Goal: Task Accomplishment & Management: Manage account settings

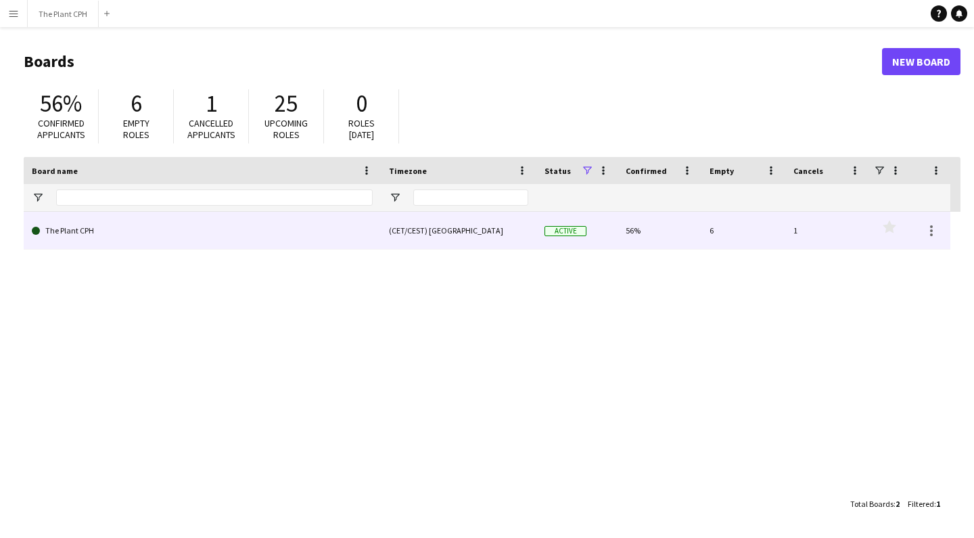
click at [89, 220] on link "The Plant CPH" at bounding box center [202, 231] width 341 height 38
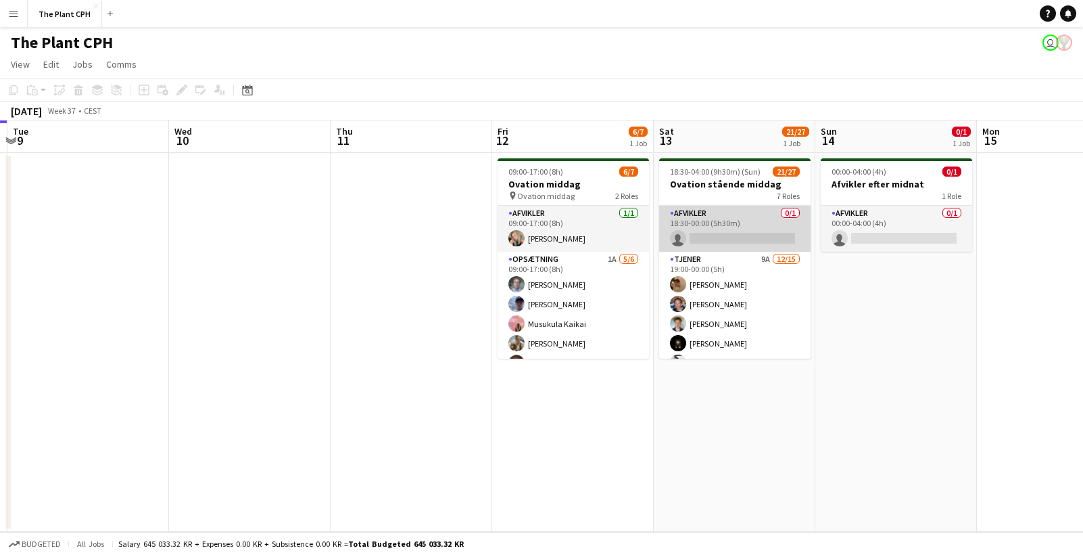
scroll to position [49, 0]
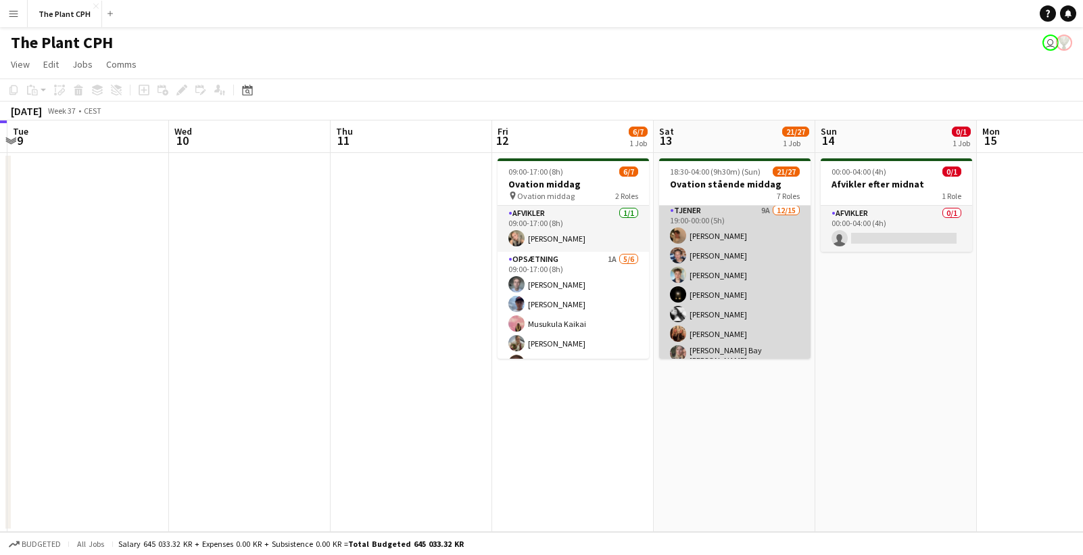
click at [738, 262] on app-card-role "Tjener 9A [DATE] 19:00-00:00 (5h) [PERSON_NAME] [PERSON_NAME] [PERSON_NAME] [PE…" at bounding box center [734, 365] width 151 height 325
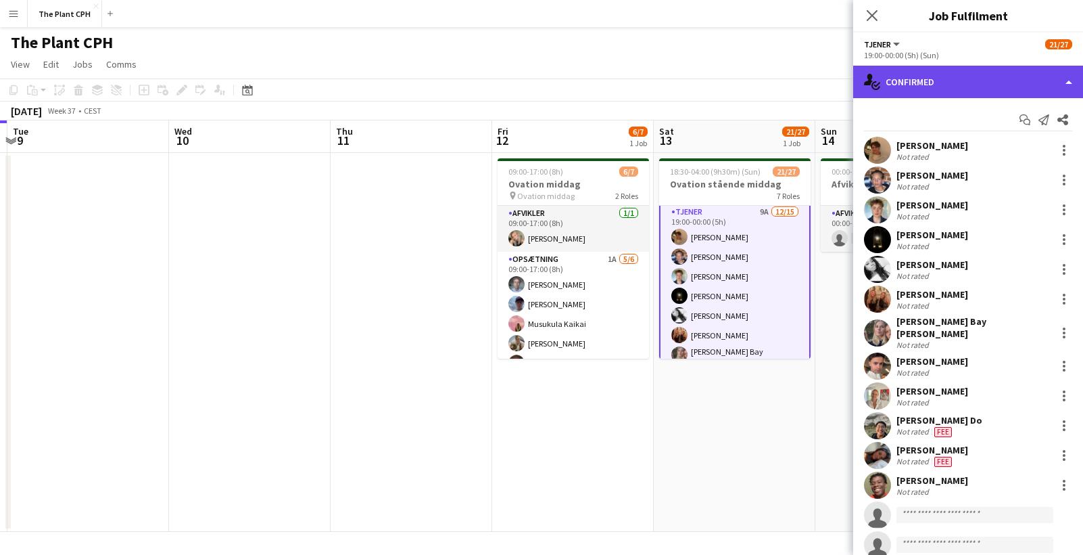
click at [973, 68] on div "single-neutral-actions-check-2 Confirmed" at bounding box center [968, 82] width 230 height 32
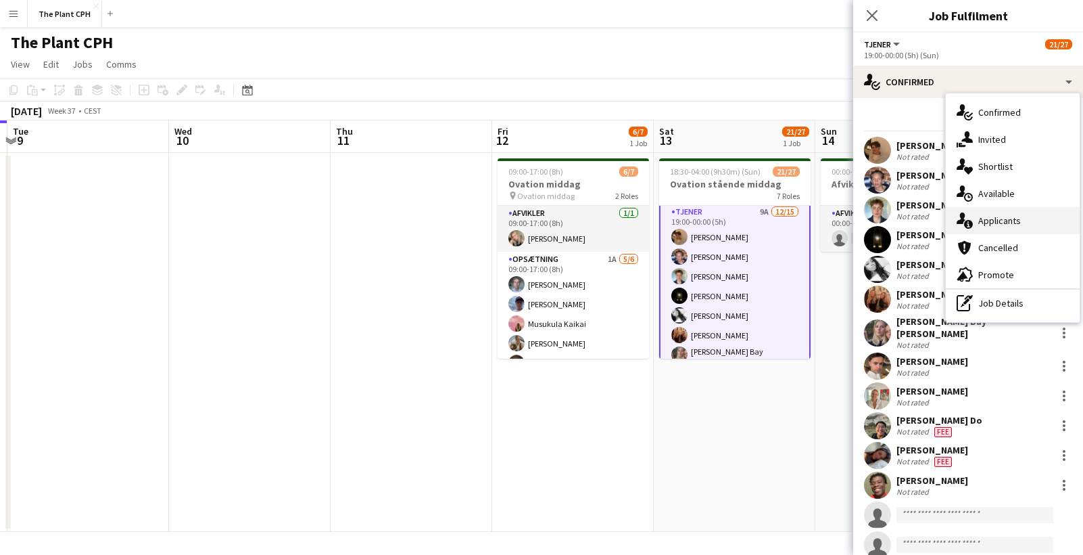
click at [973, 216] on span "Applicants" at bounding box center [1000, 220] width 43 height 12
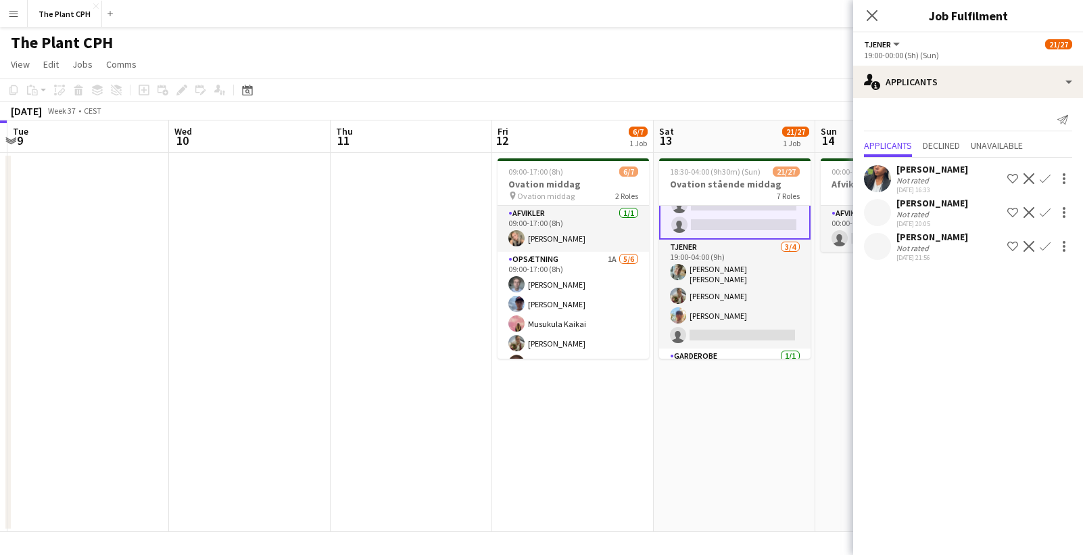
scroll to position [342, 0]
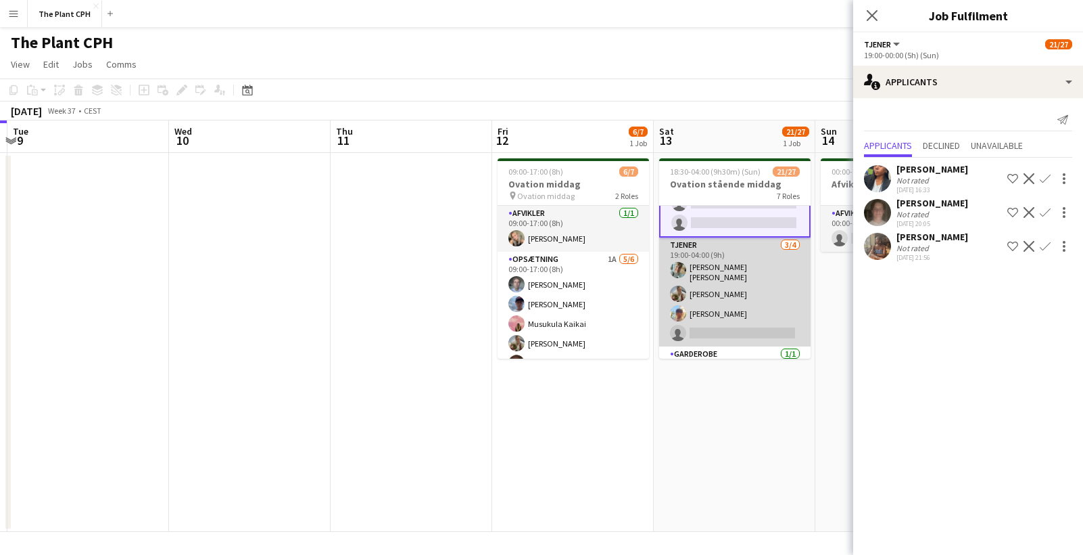
click at [753, 287] on app-card-role "Tjener [DATE] 19:00-04:00 (9h) [PERSON_NAME] [PERSON_NAME] [PERSON_NAME] [PERSO…" at bounding box center [734, 291] width 151 height 109
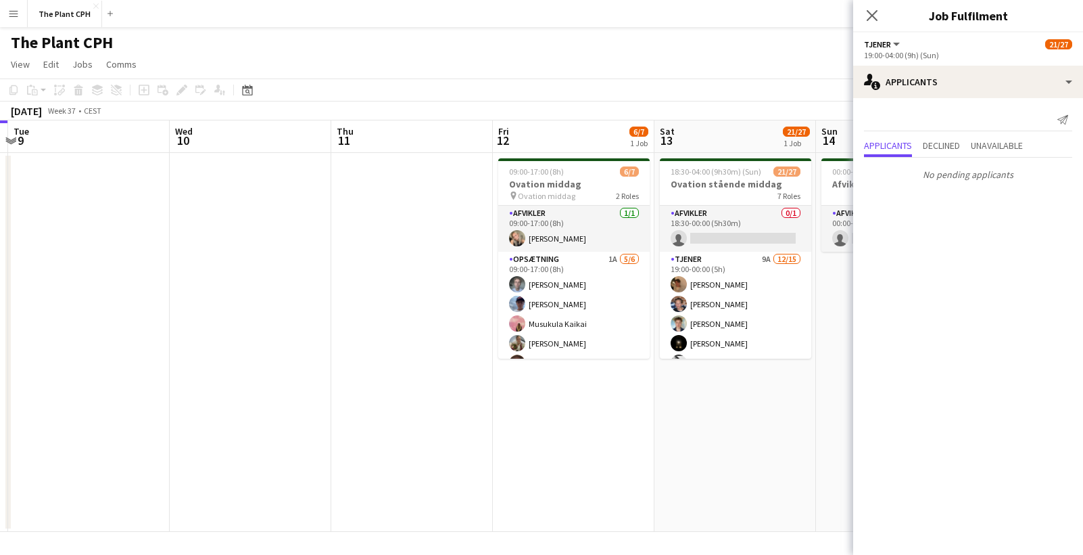
scroll to position [0, 0]
click at [864, 11] on div "Close pop-in" at bounding box center [872, 15] width 38 height 31
click at [868, 11] on icon at bounding box center [872, 15] width 13 height 13
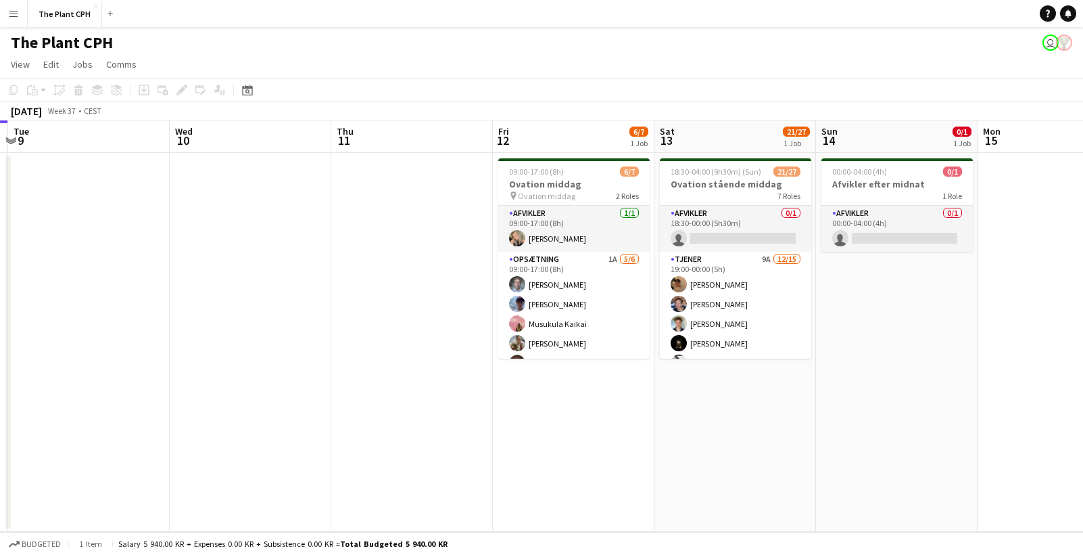
click at [18, 9] on app-icon "Menu" at bounding box center [13, 13] width 11 height 11
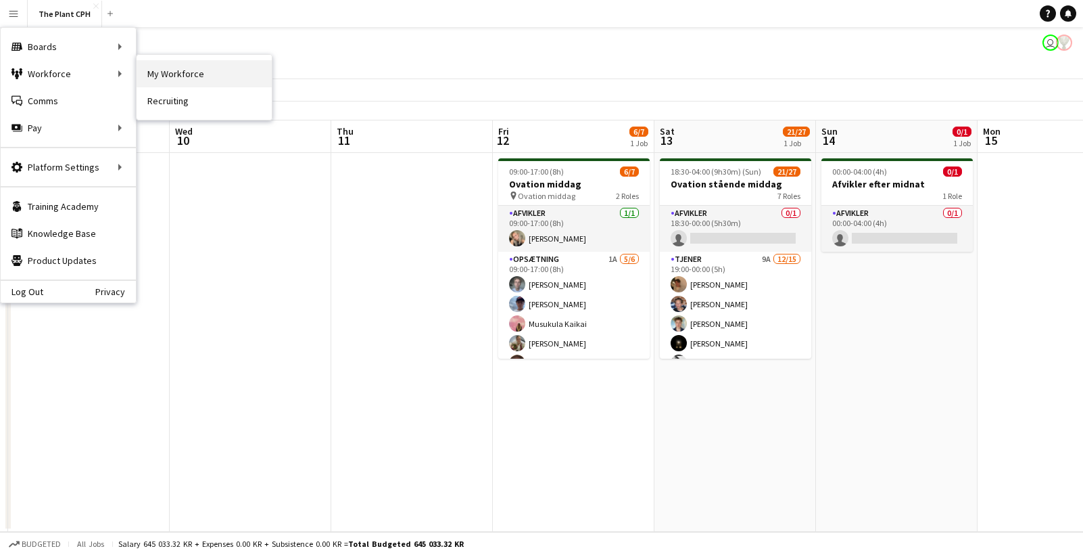
click at [212, 72] on link "My Workforce" at bounding box center [204, 73] width 135 height 27
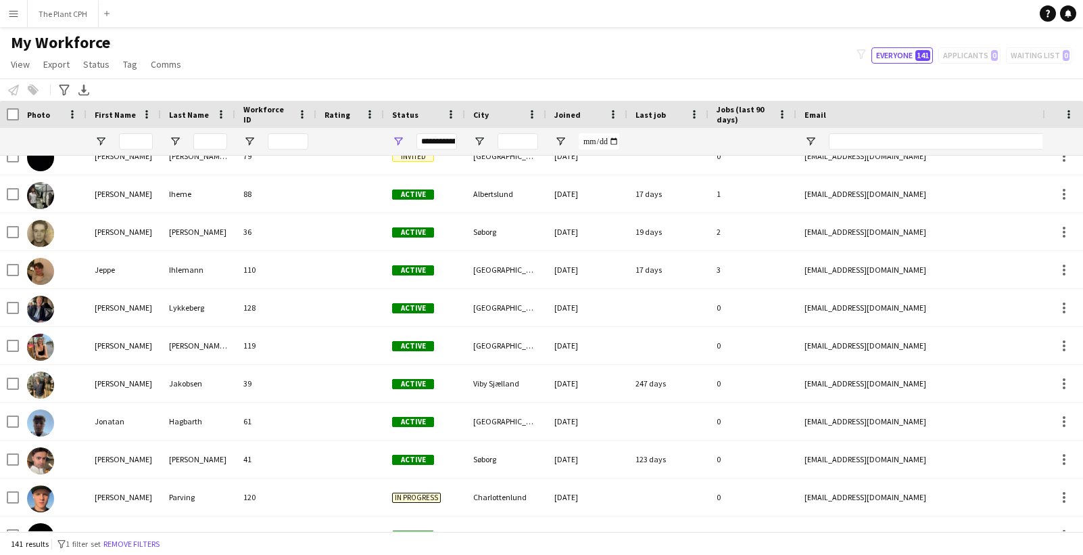
scroll to position [1965, 0]
